Goal: Task Accomplishment & Management: Manage account settings

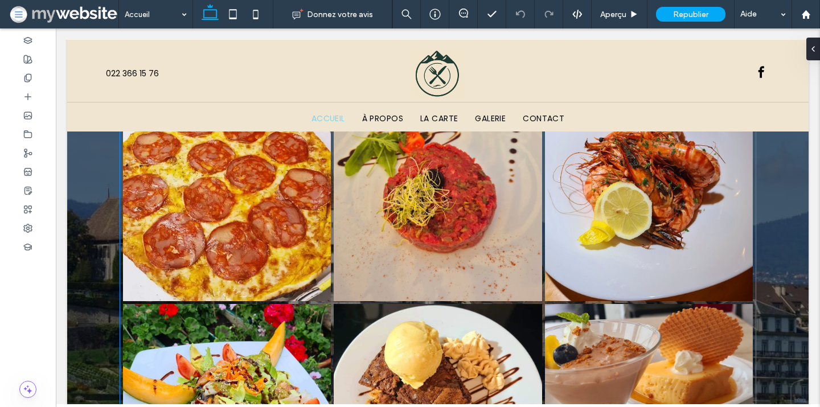
scroll to position [2631, 0]
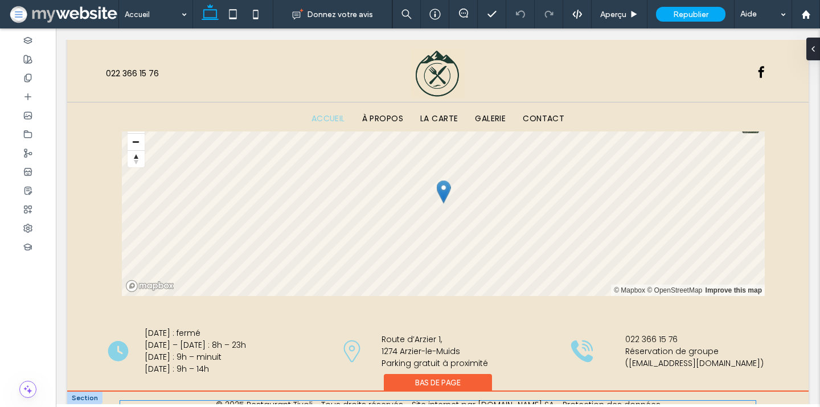
click at [524, 399] on link "ZIP.ch SA" at bounding box center [516, 404] width 76 height 11
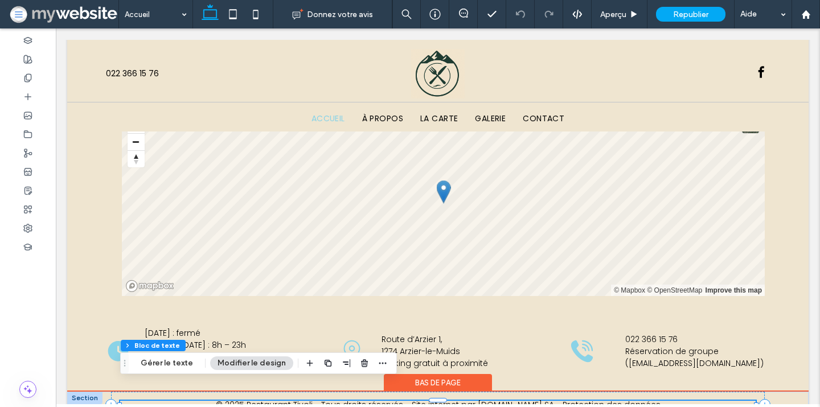
click at [524, 399] on link "ZIP.ch SA" at bounding box center [516, 404] width 76 height 11
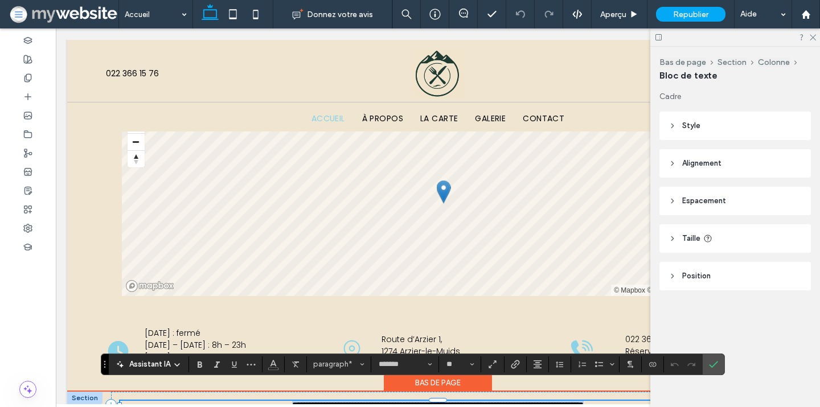
click at [497, 401] on link "*********" at bounding box center [500, 405] width 26 height 8
drag, startPoint x: 497, startPoint y: 386, endPoint x: 529, endPoint y: 386, distance: 32.5
click at [512, 401] on link "*********" at bounding box center [500, 405] width 26 height 8
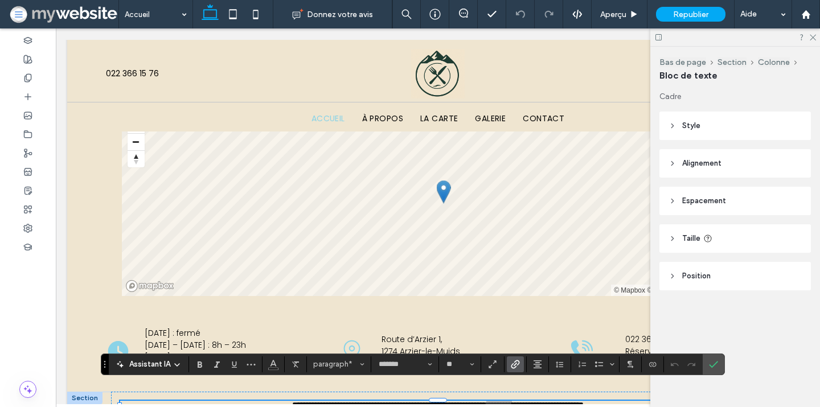
click at [521, 364] on label "Lien" at bounding box center [515, 365] width 17 height 16
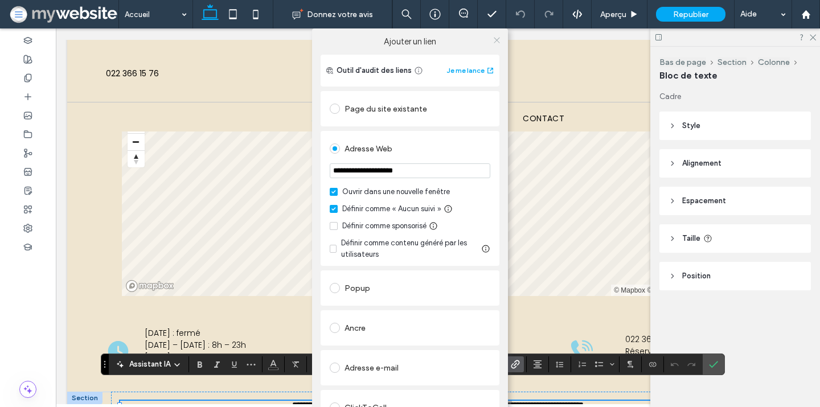
click at [496, 36] on icon at bounding box center [497, 40] width 9 height 9
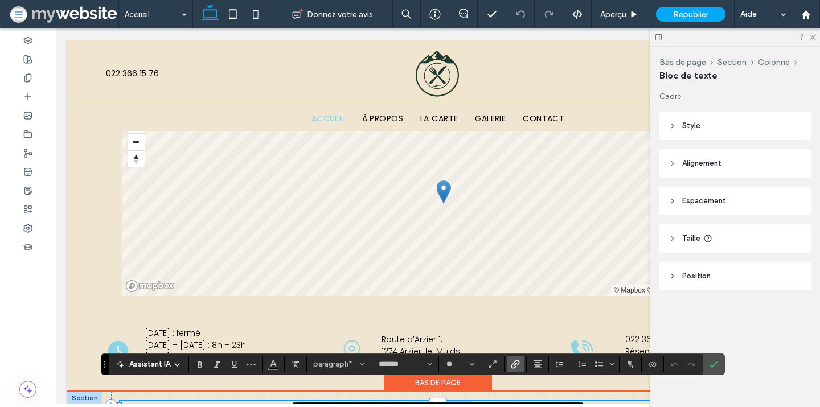
drag, startPoint x: 432, startPoint y: 387, endPoint x: 480, endPoint y: 387, distance: 47.9
click at [480, 401] on p "**********" at bounding box center [438, 405] width 636 height 8
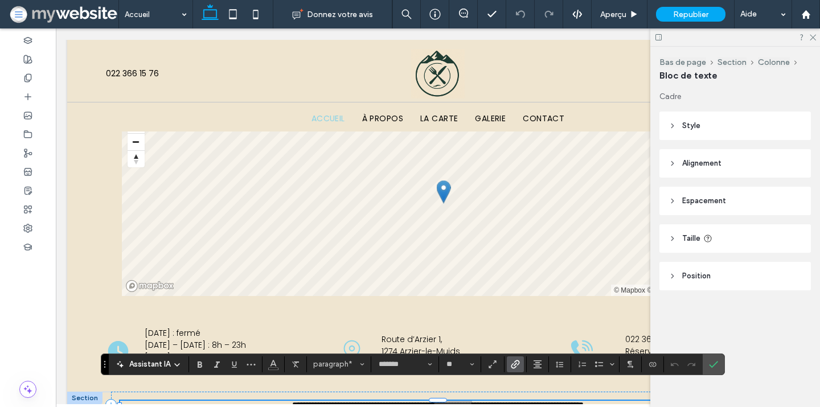
click at [511, 367] on icon "Lien" at bounding box center [515, 364] width 9 height 9
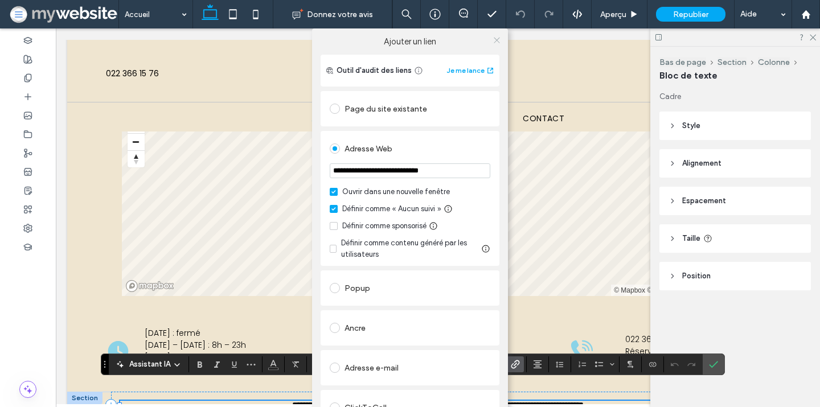
click at [493, 36] on icon at bounding box center [497, 40] width 9 height 9
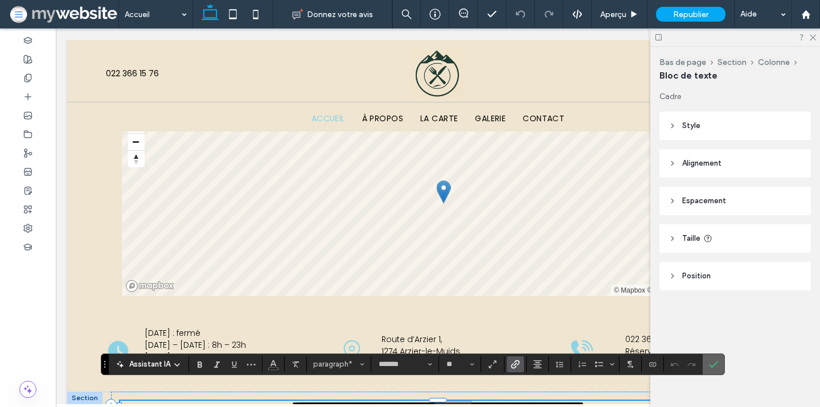
click at [719, 363] on label "Confirmer" at bounding box center [713, 364] width 17 height 21
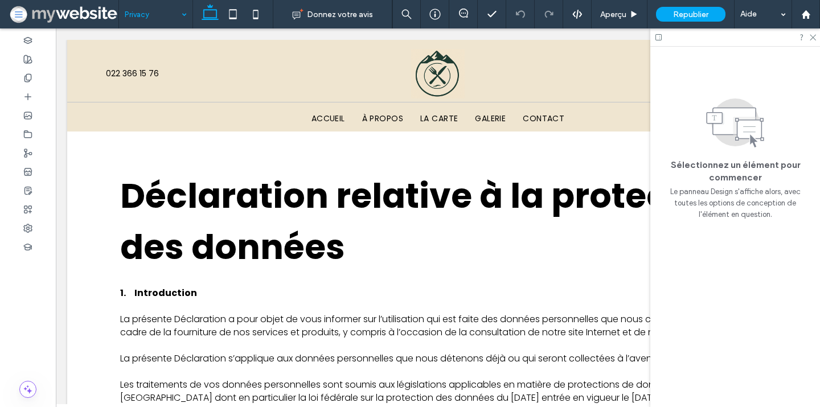
scroll to position [0, 0]
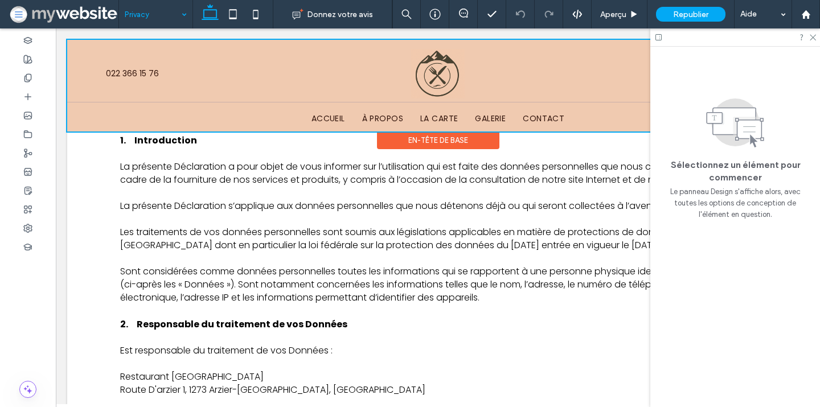
scroll to position [111, 0]
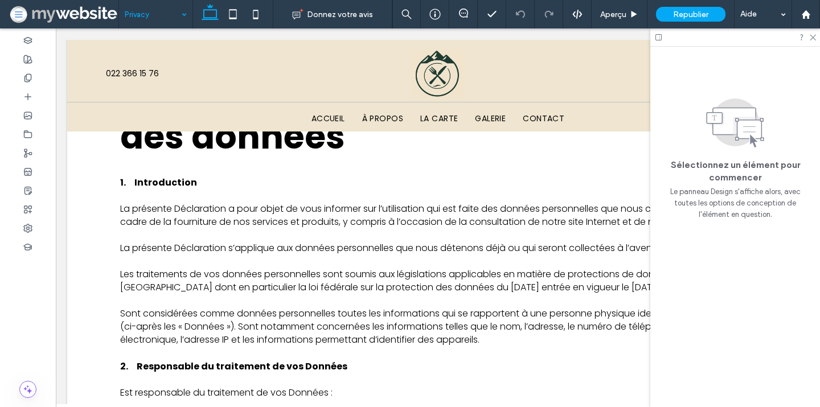
click at [174, 9] on input at bounding box center [153, 14] width 56 height 28
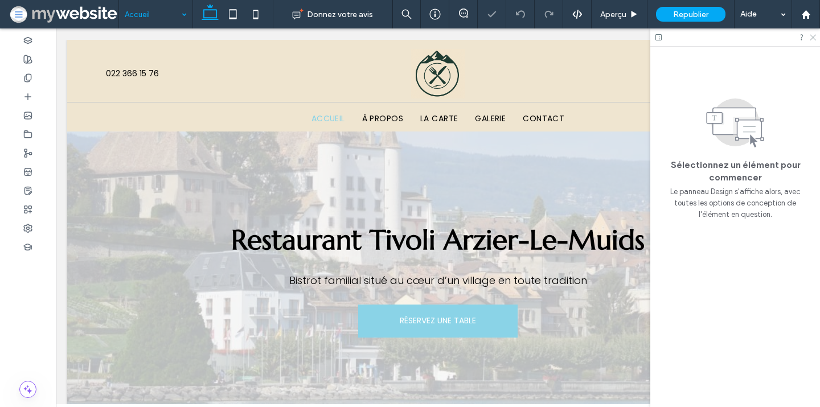
click at [814, 39] on icon at bounding box center [812, 36] width 7 height 7
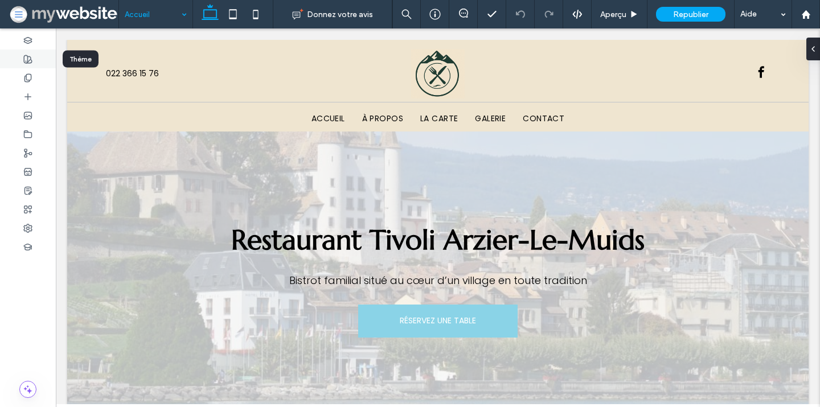
click at [30, 62] on icon at bounding box center [27, 59] width 9 height 9
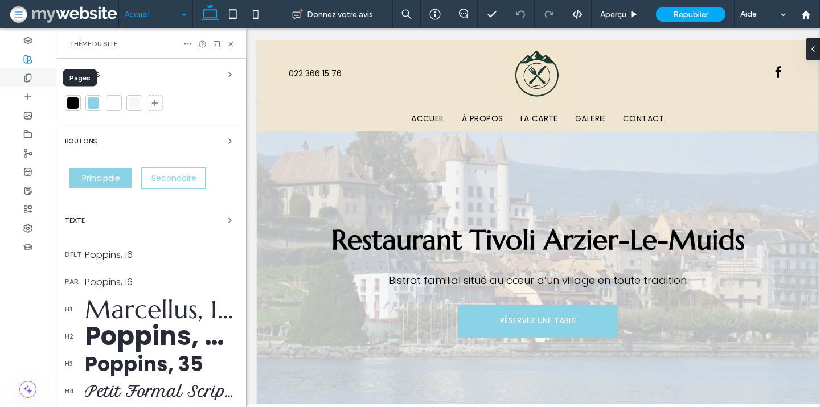
click at [32, 73] on icon at bounding box center [27, 77] width 9 height 9
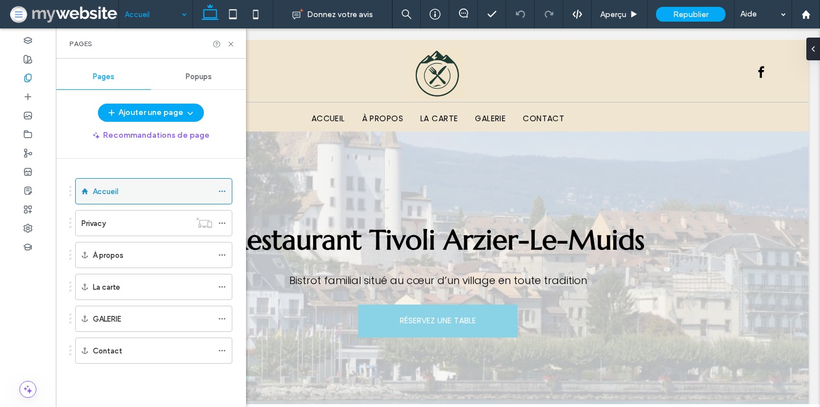
click at [222, 190] on icon at bounding box center [222, 191] width 8 height 8
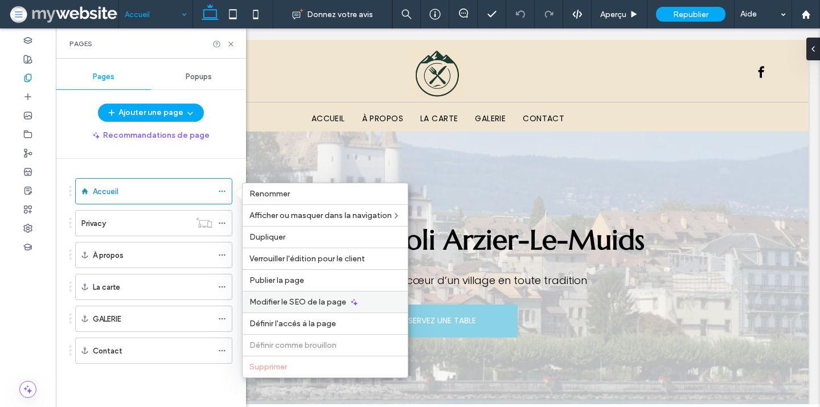
click at [288, 299] on span "Modifier le SEO de la page" at bounding box center [298, 302] width 97 height 10
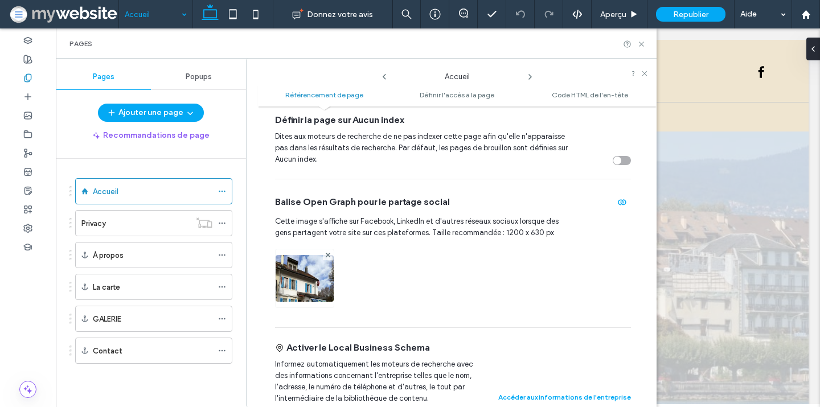
scroll to position [408, 0]
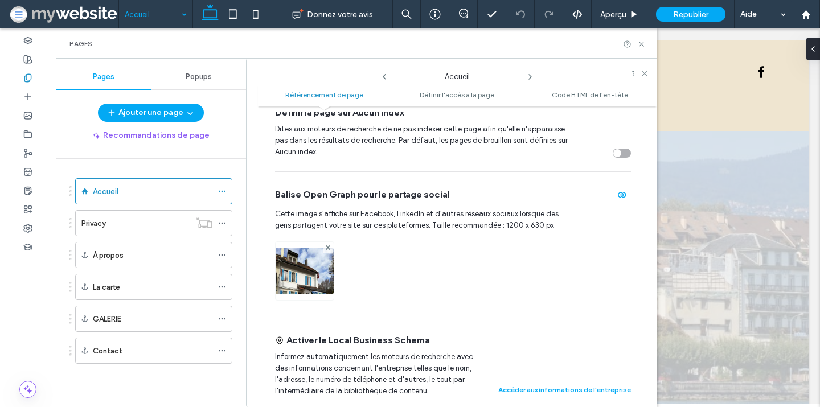
click at [530, 75] on icon at bounding box center [530, 76] width 9 height 9
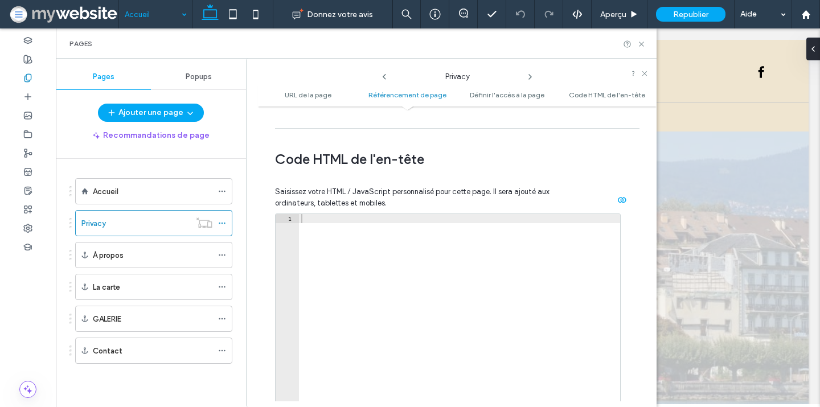
scroll to position [1206, 0]
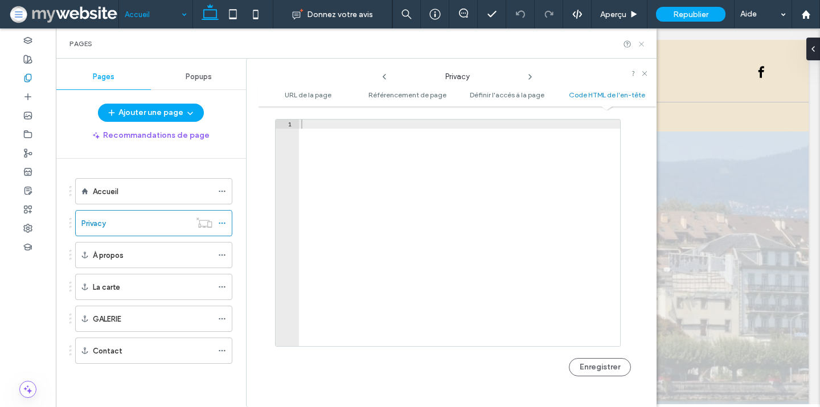
click at [644, 44] on icon at bounding box center [642, 44] width 9 height 9
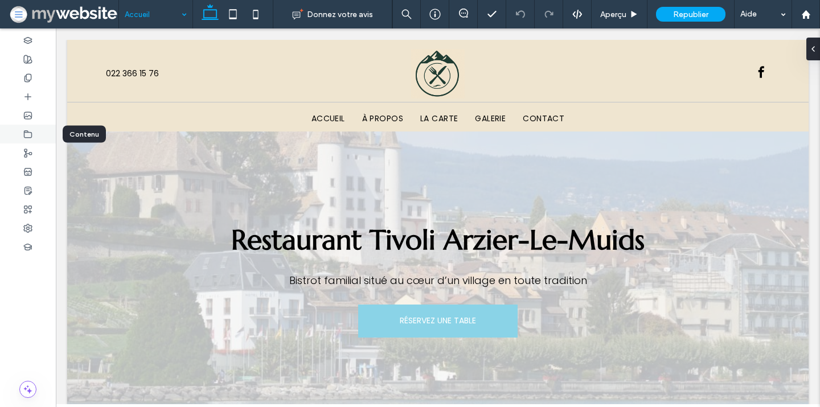
click at [28, 140] on div at bounding box center [28, 134] width 56 height 19
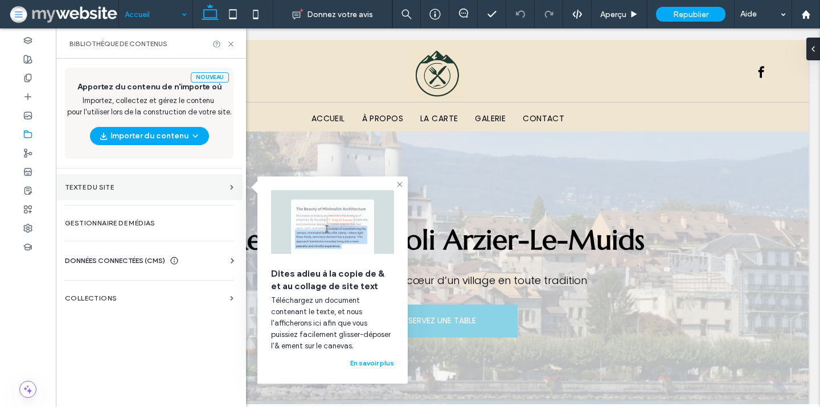
click at [129, 186] on label "Texte du site" at bounding box center [145, 187] width 161 height 8
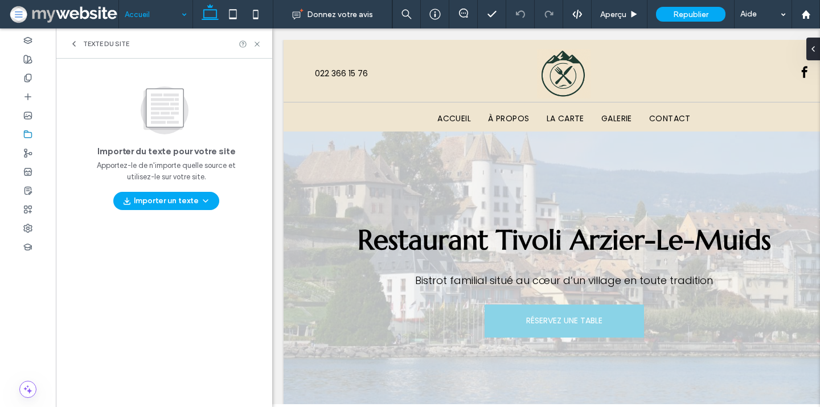
click at [73, 43] on use at bounding box center [74, 44] width 2 height 5
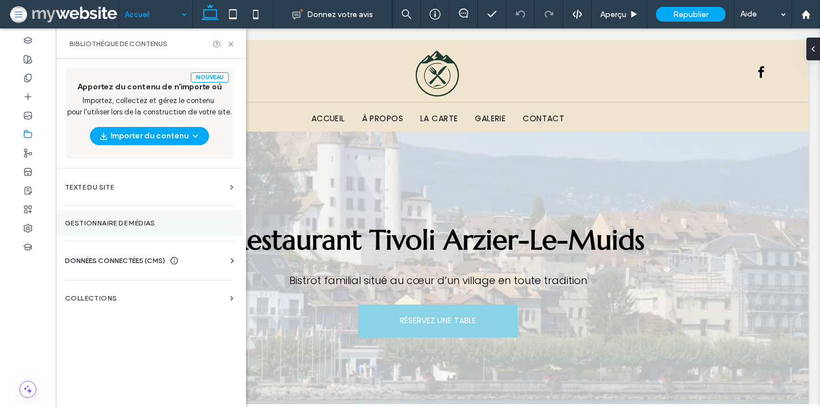
click at [128, 223] on label "Gestionnaire de médias" at bounding box center [149, 223] width 169 height 8
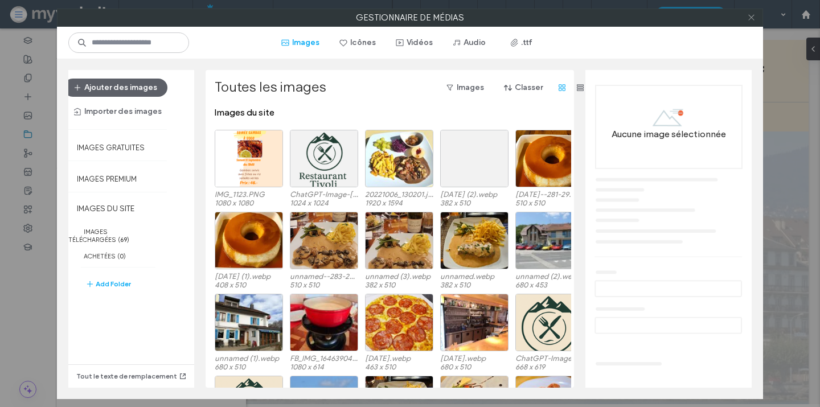
click at [749, 18] on icon at bounding box center [752, 17] width 9 height 9
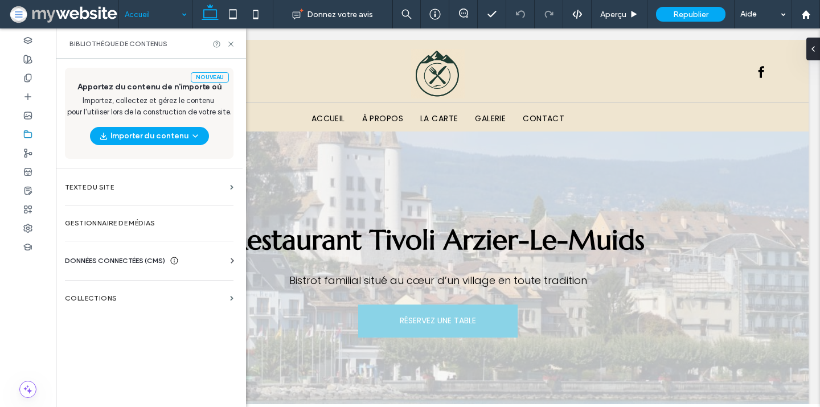
click at [156, 258] on span "DONNÉES CONNECTÉES (CMS)" at bounding box center [115, 260] width 100 height 11
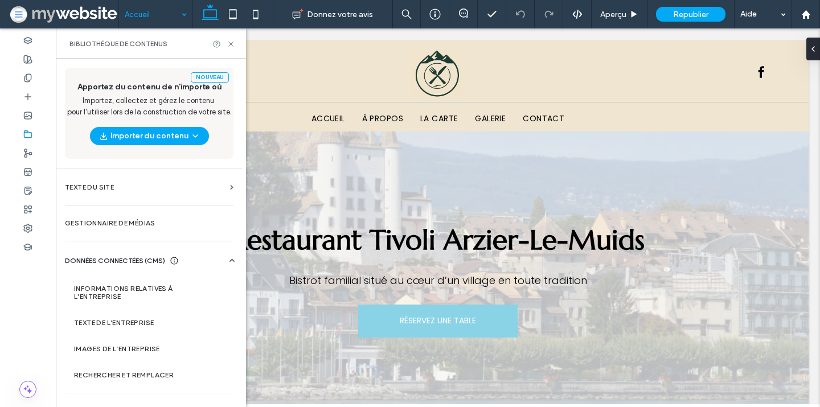
scroll to position [19, 0]
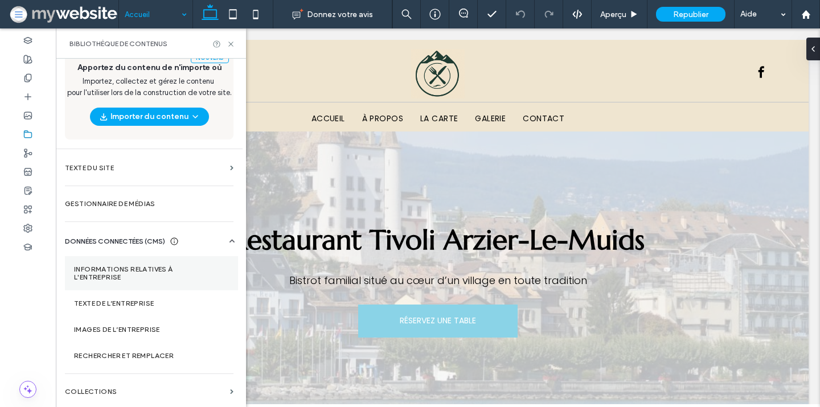
click at [145, 275] on label "Informations relatives à l'entreprise" at bounding box center [151, 274] width 155 height 16
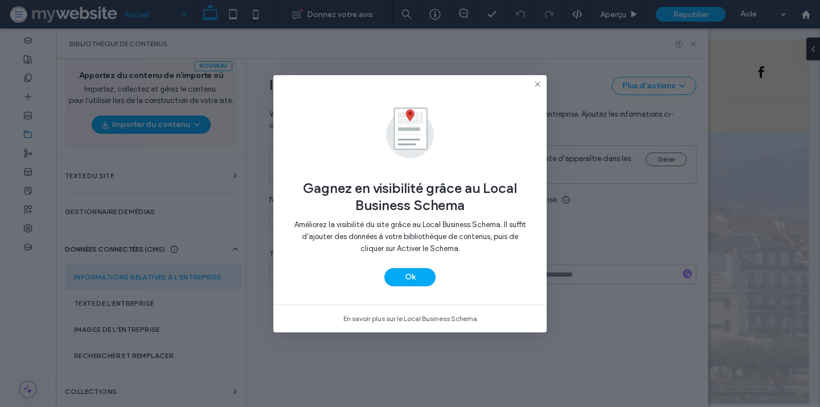
type input "**********"
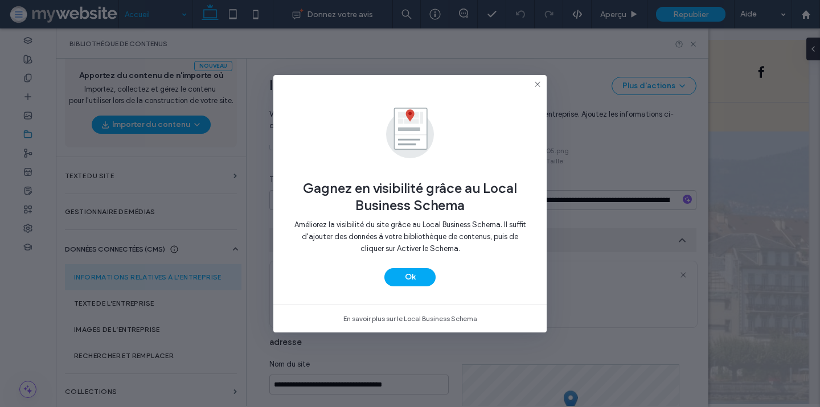
scroll to position [193, 0]
click at [410, 271] on button "Ok" at bounding box center [410, 277] width 51 height 18
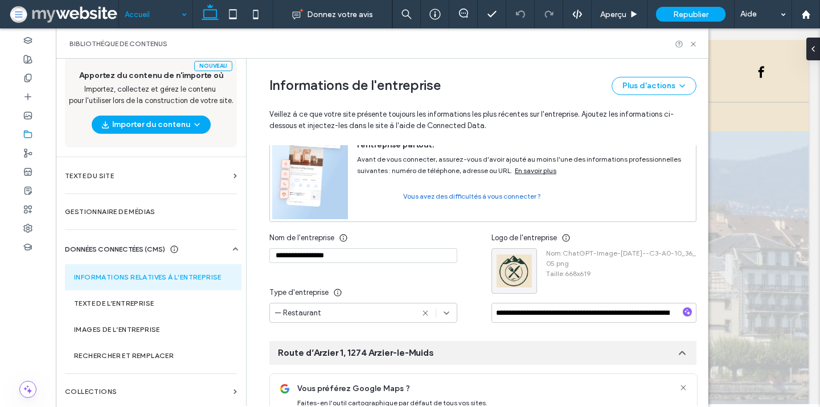
scroll to position [0, 0]
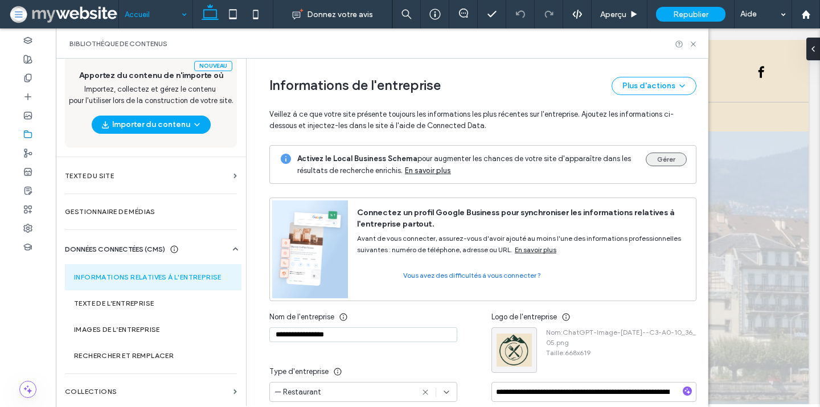
click at [667, 158] on button "Gérer" at bounding box center [666, 160] width 41 height 14
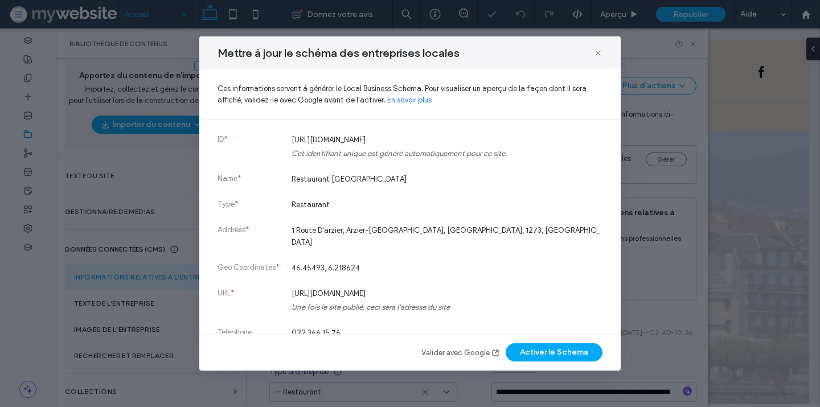
scroll to position [6, 0]
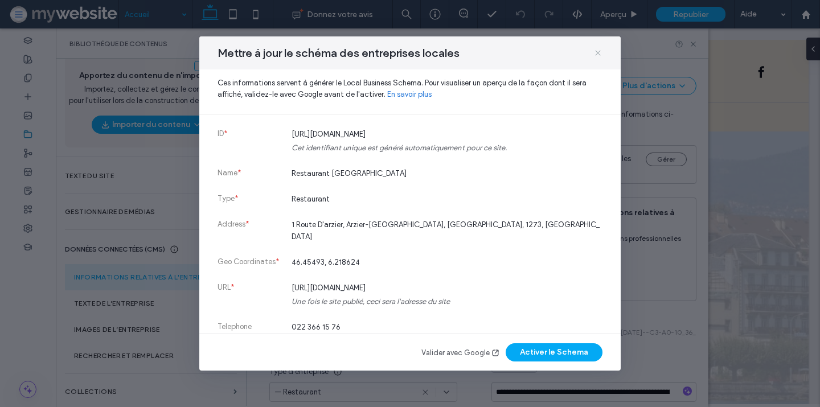
click at [599, 52] on icon at bounding box center [598, 52] width 9 height 9
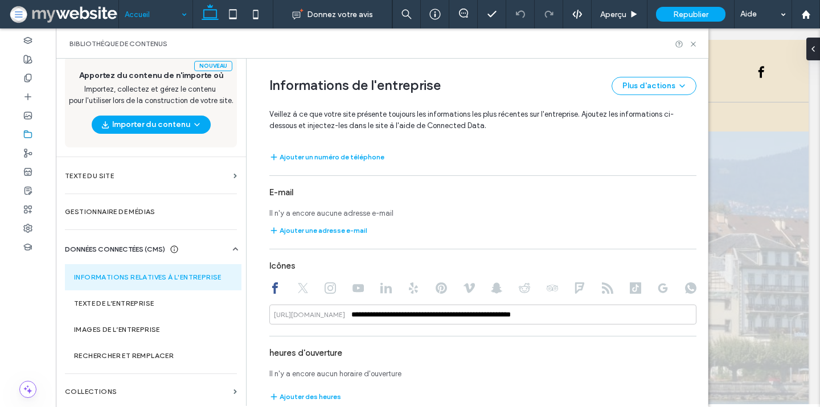
scroll to position [713, 0]
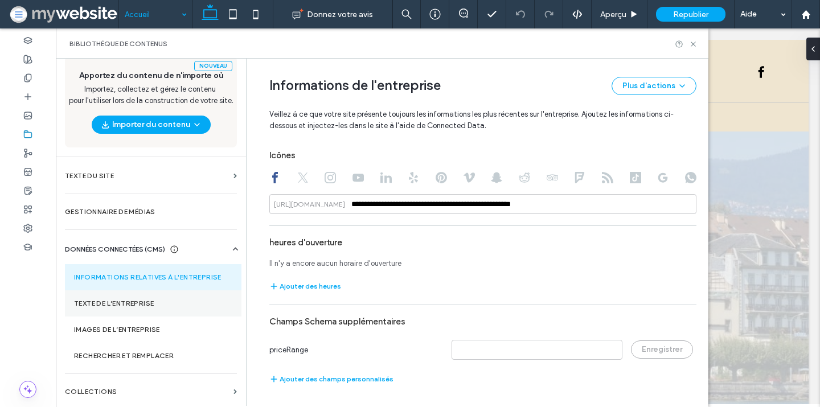
click at [145, 299] on section "Texte de l’entreprise" at bounding box center [153, 304] width 177 height 26
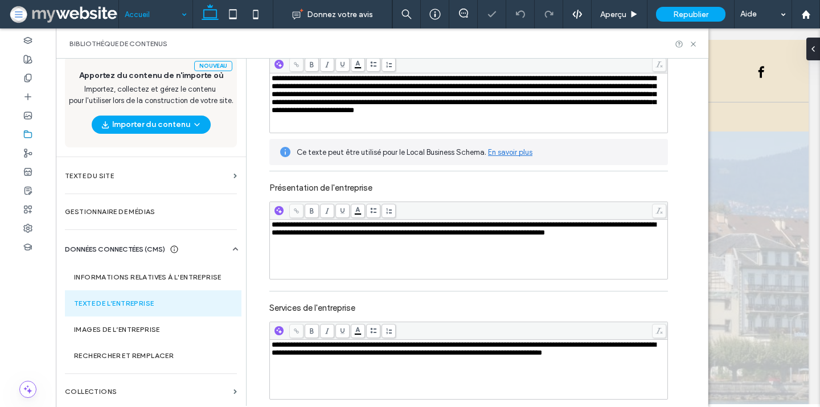
scroll to position [186, 0]
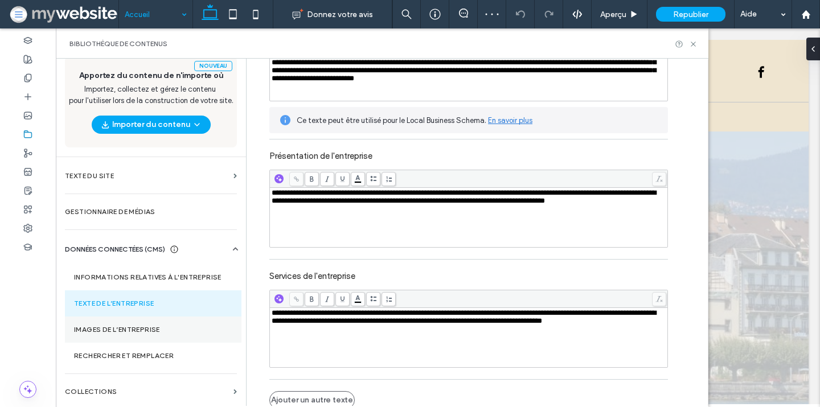
click at [143, 336] on section "Images de l’entreprise" at bounding box center [153, 330] width 177 height 26
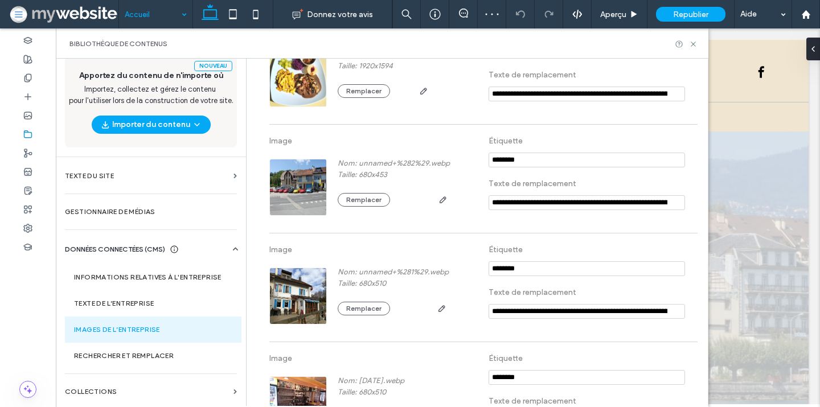
scroll to position [370, 0]
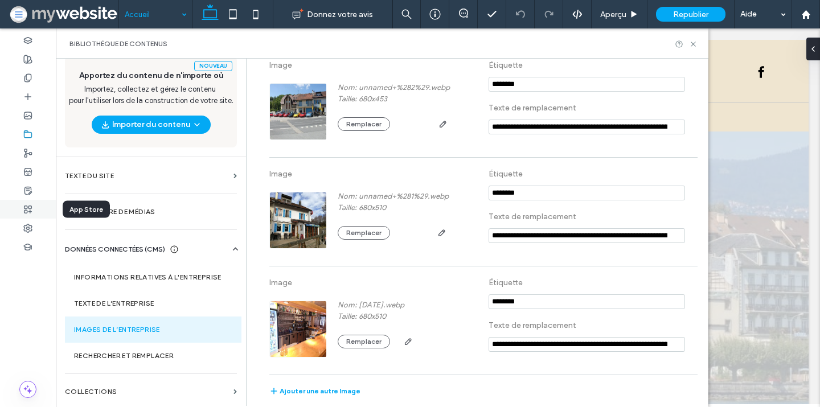
click at [24, 210] on use at bounding box center [27, 209] width 7 height 7
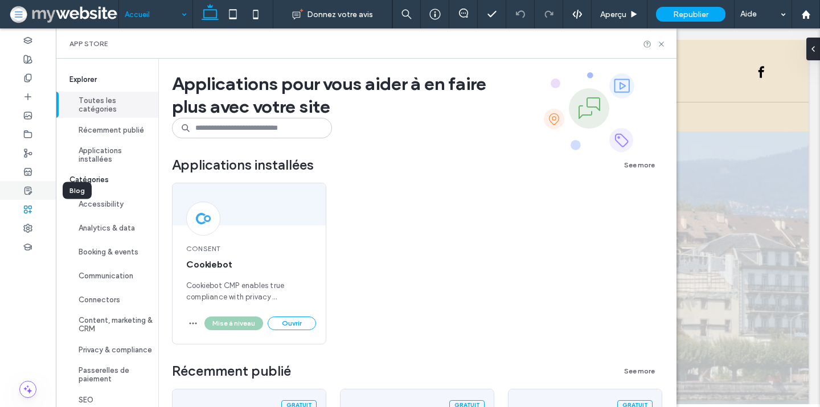
click at [35, 193] on div at bounding box center [28, 190] width 56 height 19
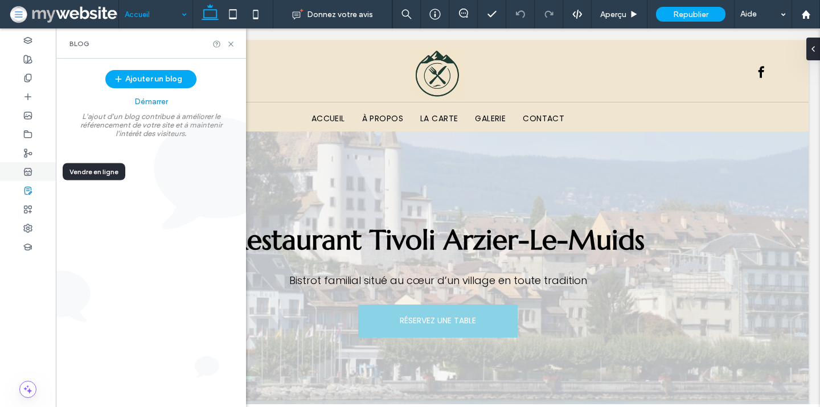
click at [40, 171] on div at bounding box center [28, 171] width 56 height 19
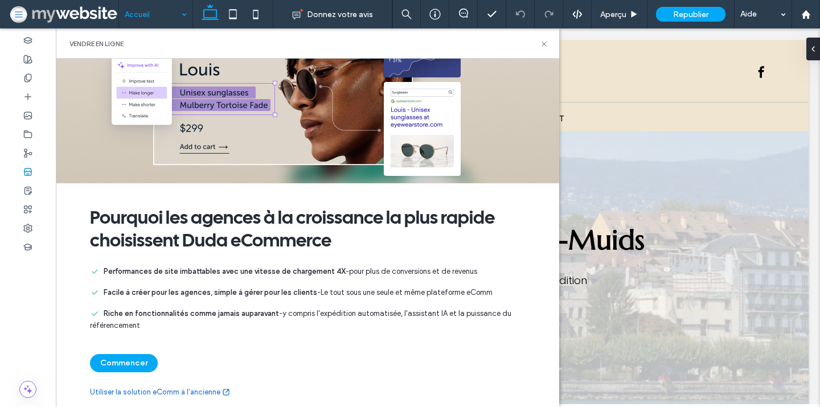
scroll to position [0, 0]
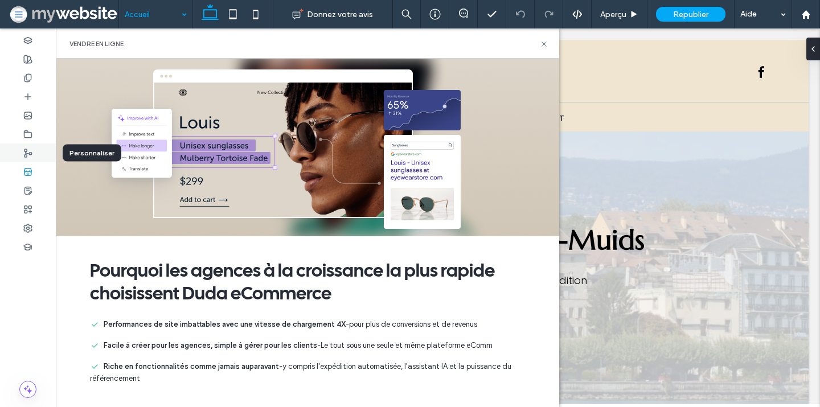
click at [31, 145] on div at bounding box center [28, 153] width 56 height 19
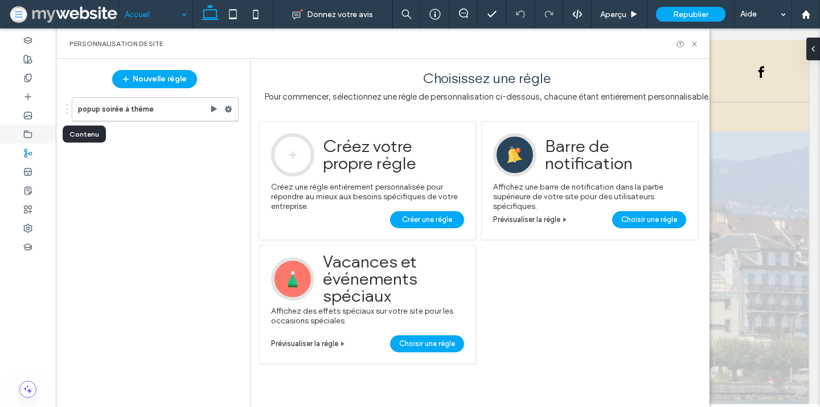
click at [34, 130] on div at bounding box center [28, 134] width 56 height 19
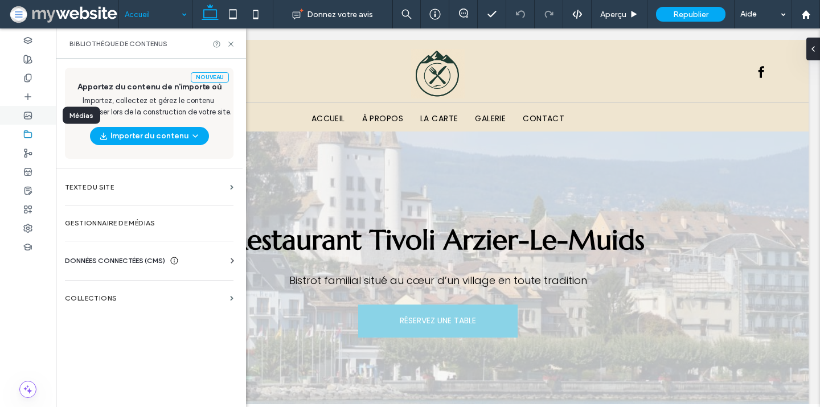
click at [39, 114] on div at bounding box center [28, 115] width 56 height 19
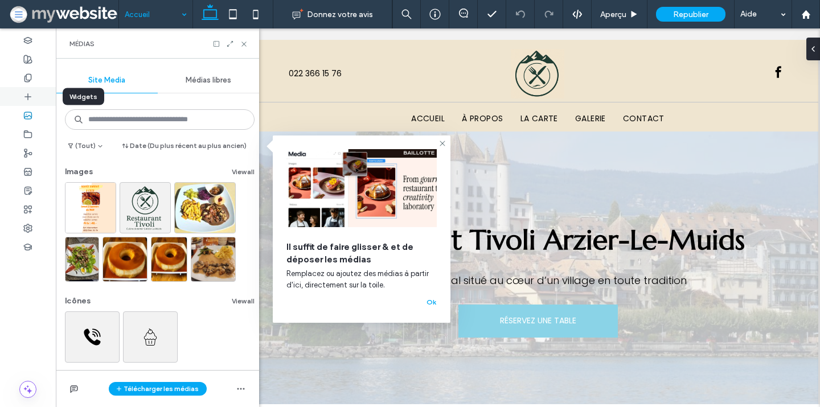
click at [39, 90] on div at bounding box center [28, 96] width 56 height 19
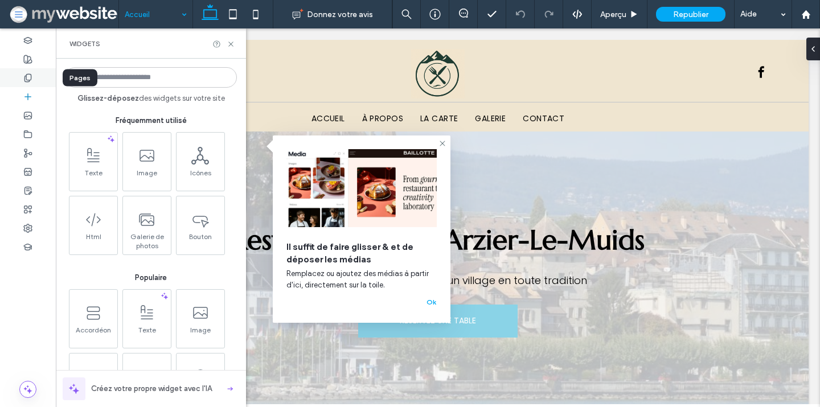
click at [39, 77] on div at bounding box center [28, 77] width 56 height 19
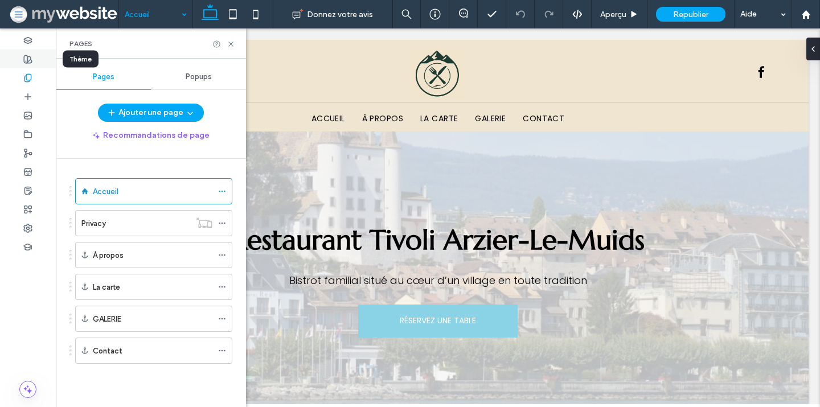
click at [39, 58] on div at bounding box center [28, 59] width 56 height 19
